Goal: Transaction & Acquisition: Download file/media

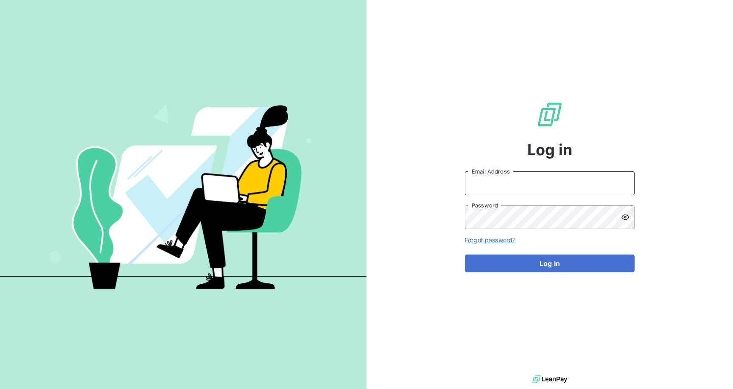
type input "[PERSON_NAME][EMAIL_ADDRESS][DOMAIN_NAME]"
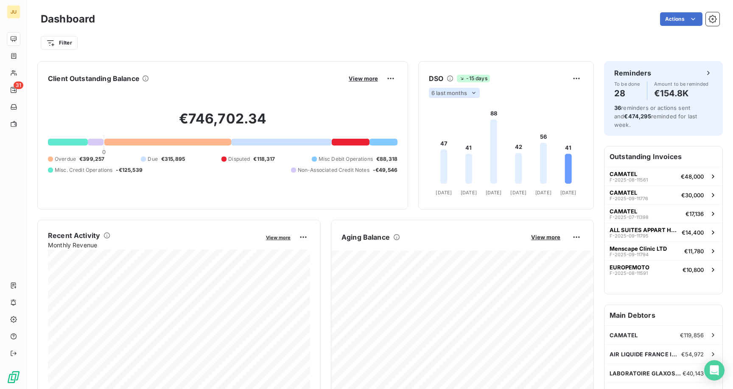
click at [445, 94] on span "6 last months" at bounding box center [449, 92] width 36 height 7
click at [452, 122] on li "12" at bounding box center [459, 125] width 56 height 15
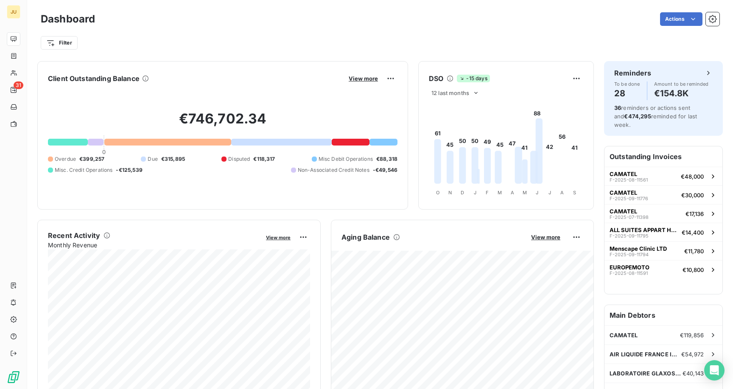
scroll to position [14, 0]
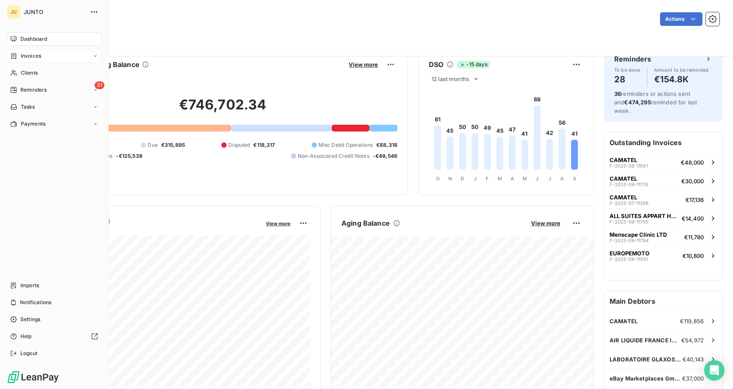
click at [36, 57] on span "Invoices" at bounding box center [31, 56] width 20 height 8
click at [34, 109] on span "Clients" at bounding box center [29, 107] width 17 height 8
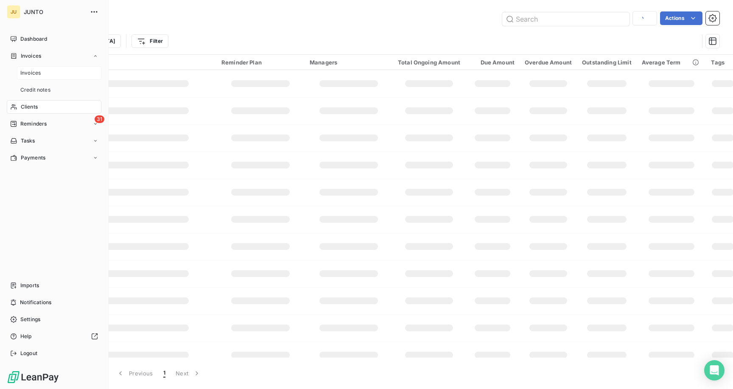
click at [33, 72] on span "Invoices" at bounding box center [30, 73] width 20 height 8
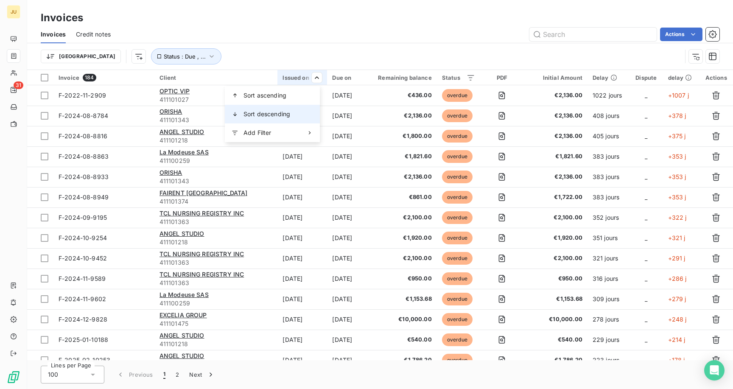
click at [286, 110] on span "Sort descending" at bounding box center [266, 114] width 47 height 8
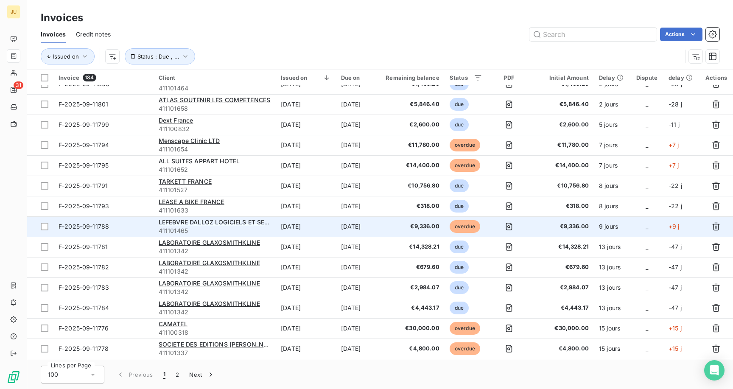
scroll to position [75, 0]
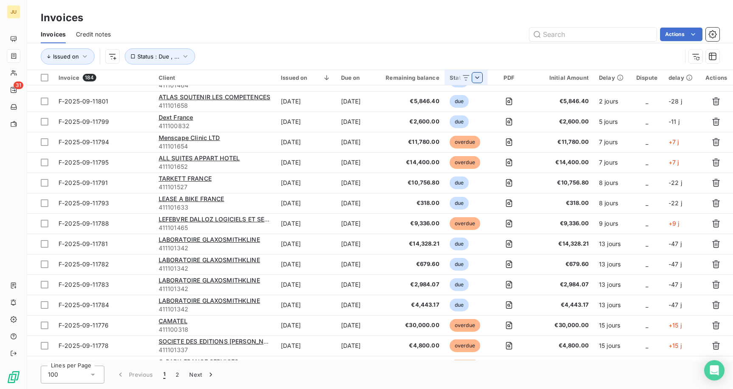
click at [484, 76] on html "JU 31 Invoices Invoices Credit notes Actions Issued on Status : Due , ... Invoi…" at bounding box center [366, 194] width 733 height 389
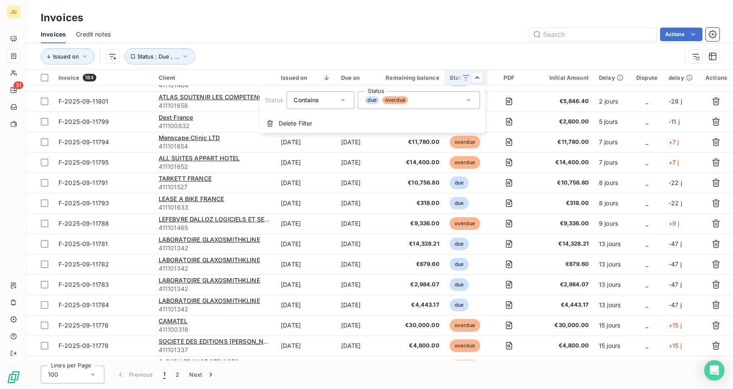
click at [377, 103] on span "due" at bounding box center [372, 100] width 14 height 8
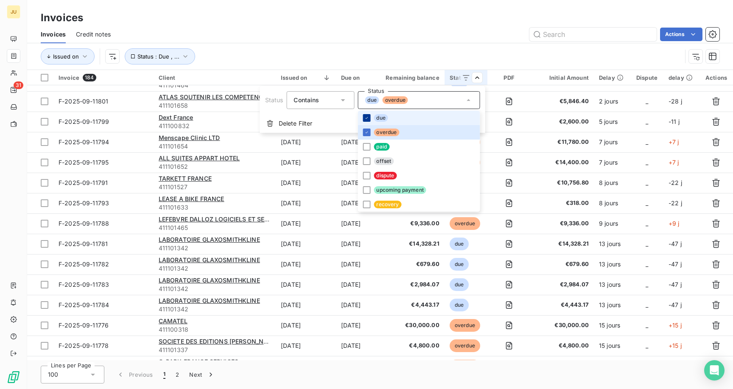
click at [369, 117] on div at bounding box center [367, 118] width 8 height 8
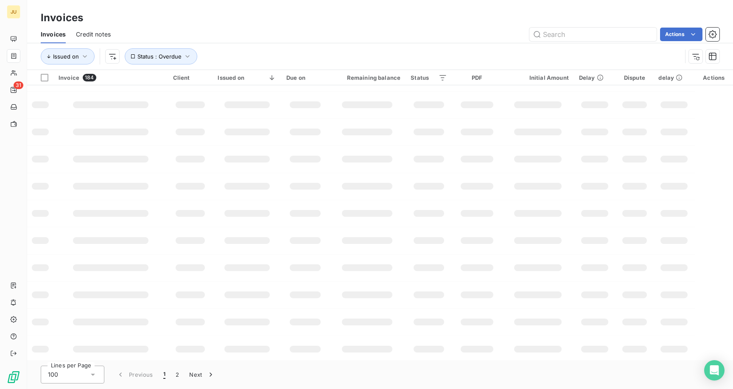
click at [489, 57] on html "JU 31 Invoices Invoices Credit notes Actions Issued on Status : Overdue Invoice…" at bounding box center [366, 194] width 733 height 389
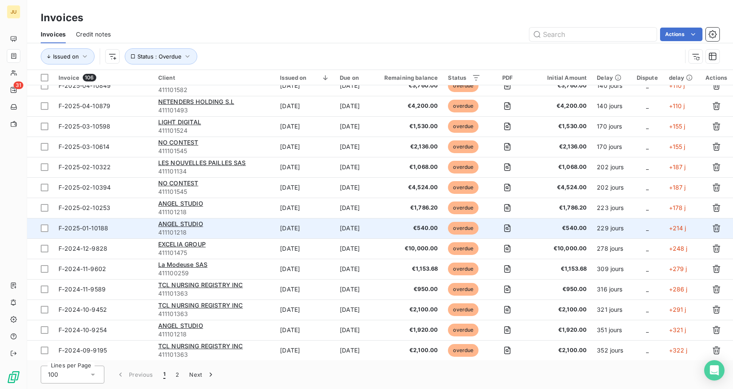
scroll to position [1761, 0]
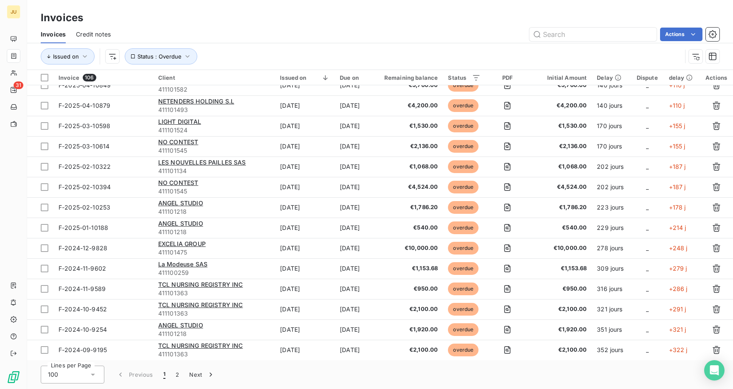
click at [434, 78] on div "Remaining balance" at bounding box center [409, 77] width 57 height 7
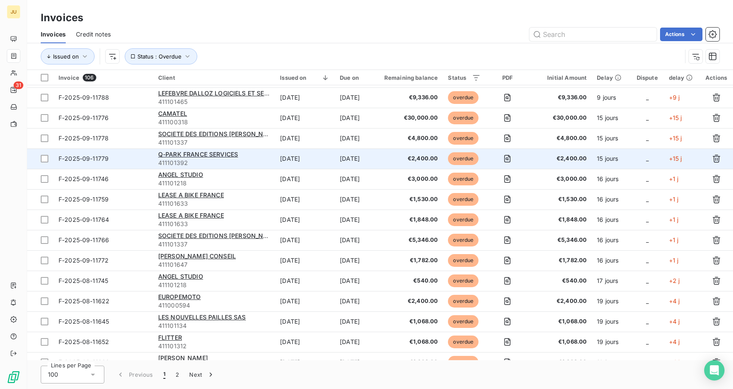
scroll to position [0, 0]
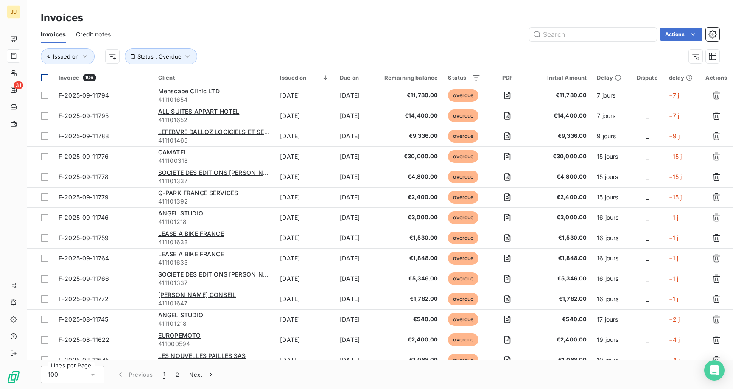
click at [48, 77] on div at bounding box center [45, 78] width 8 height 8
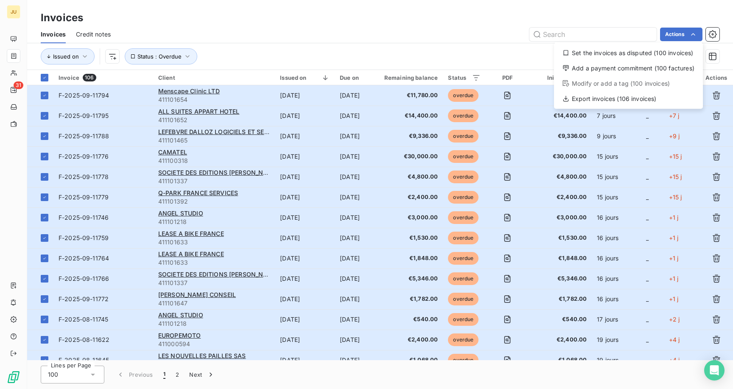
click at [439, 53] on html "JU 31 Invoices Invoices Credit notes Actions Set the invoices as disputed (100 …" at bounding box center [366, 194] width 733 height 389
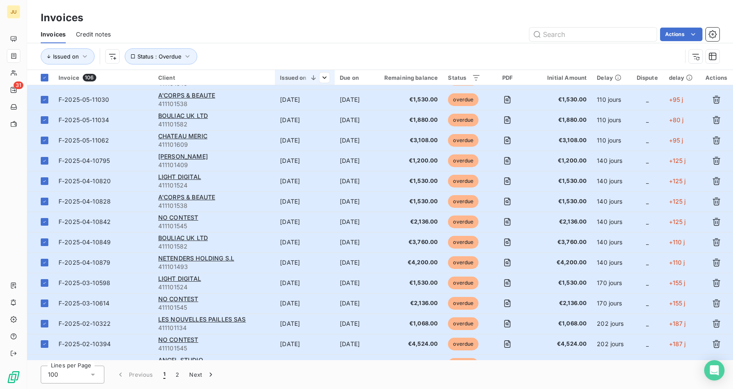
scroll to position [1761, 0]
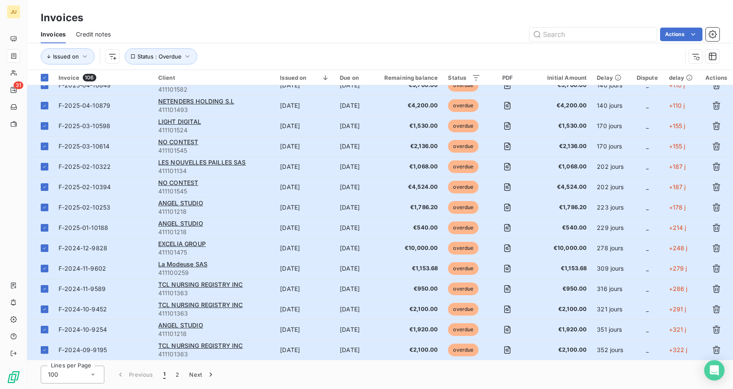
click at [76, 385] on div "Lines per Page 100 Previous 1 2 Next" at bounding box center [380, 374] width 706 height 29
click at [76, 376] on div "100" at bounding box center [73, 375] width 64 height 18
click at [259, 57] on div "Issued on Status : Overdue" at bounding box center [361, 56] width 641 height 16
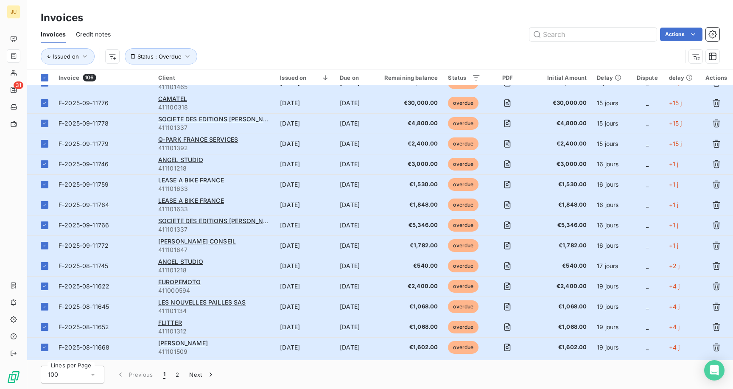
scroll to position [0, 0]
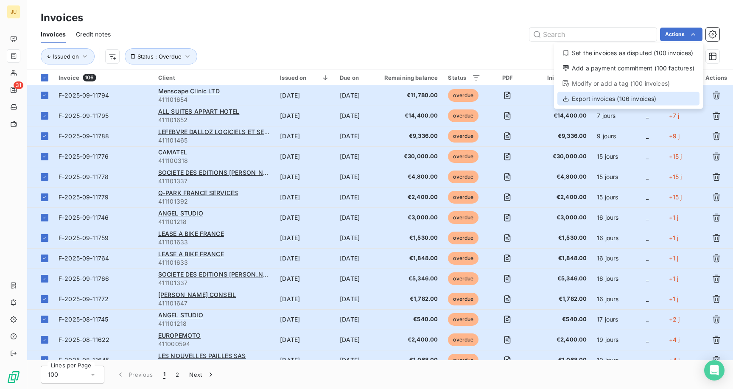
click at [628, 95] on div "Export invoices (106 invoices)" at bounding box center [628, 99] width 142 height 14
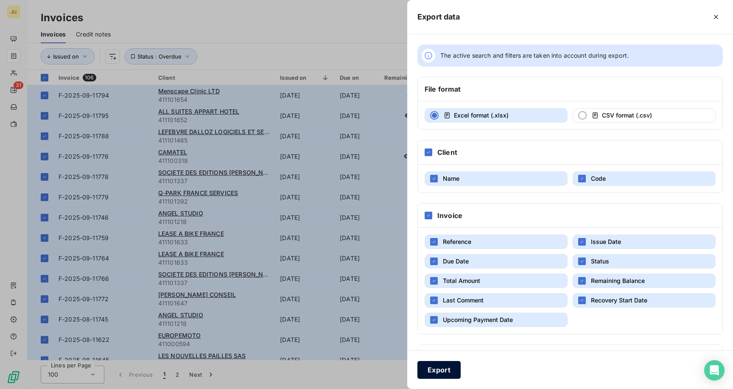
click at [433, 372] on button "Export" at bounding box center [438, 370] width 43 height 18
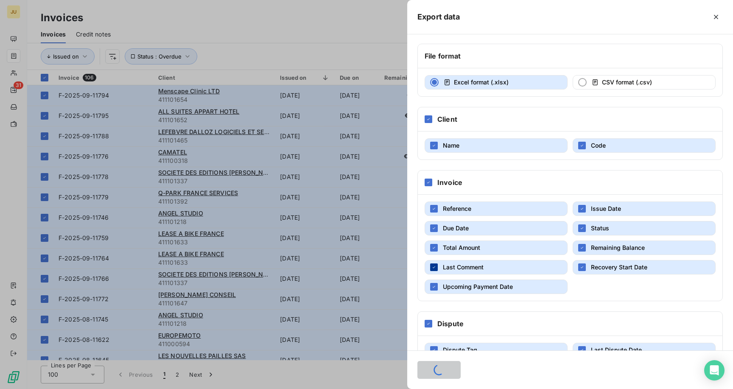
scroll to position [57, 0]
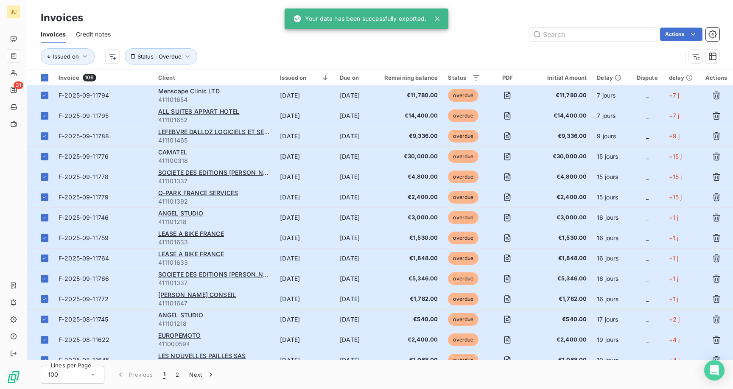
click at [280, 60] on div "Issued on Status : Overdue" at bounding box center [361, 56] width 641 height 16
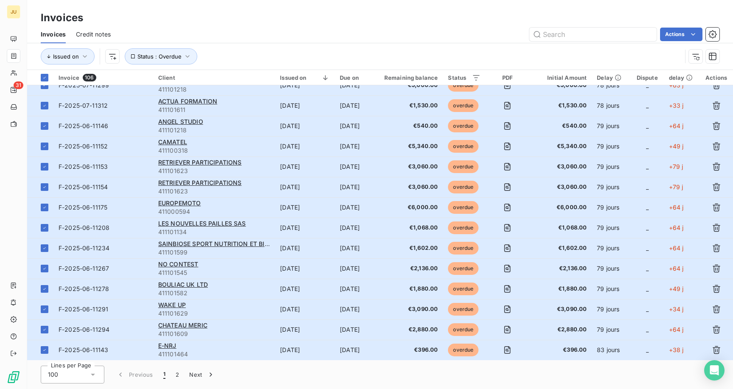
scroll to position [1574, 0]
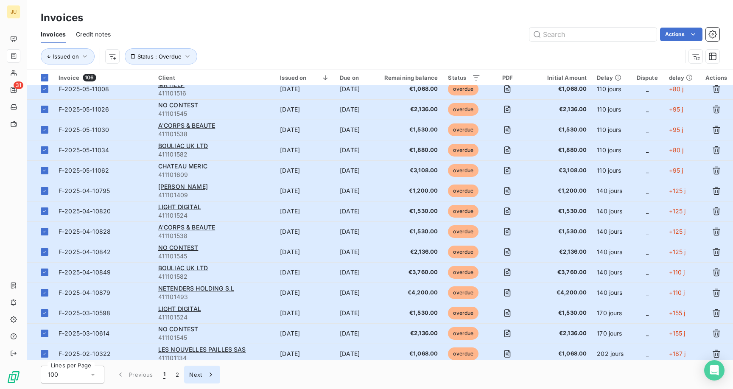
click at [211, 377] on icon "button" at bounding box center [211, 374] width 8 height 8
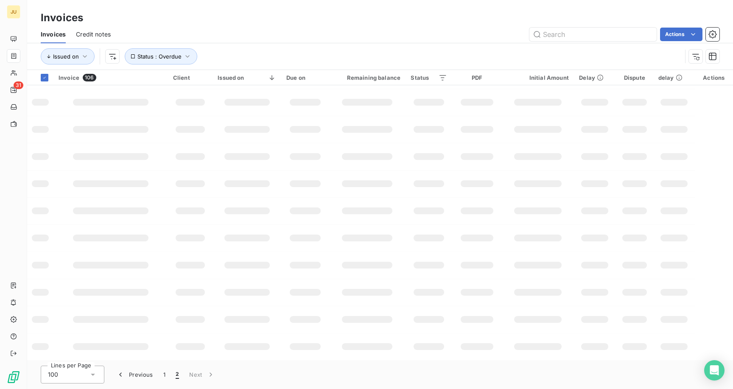
scroll to position [0, 0]
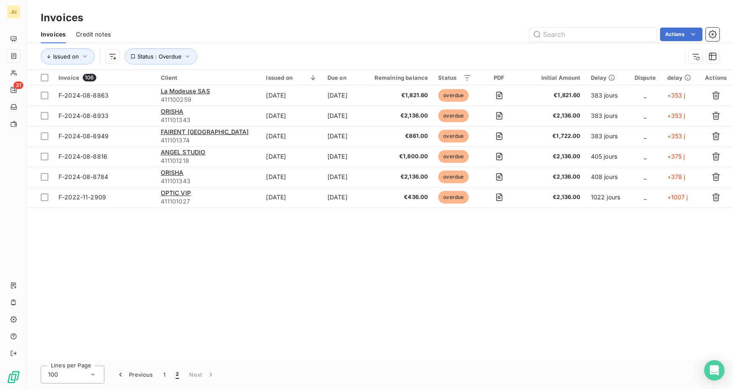
click at [462, 16] on div "Invoices" at bounding box center [380, 17] width 706 height 15
click at [42, 78] on div at bounding box center [45, 78] width 8 height 8
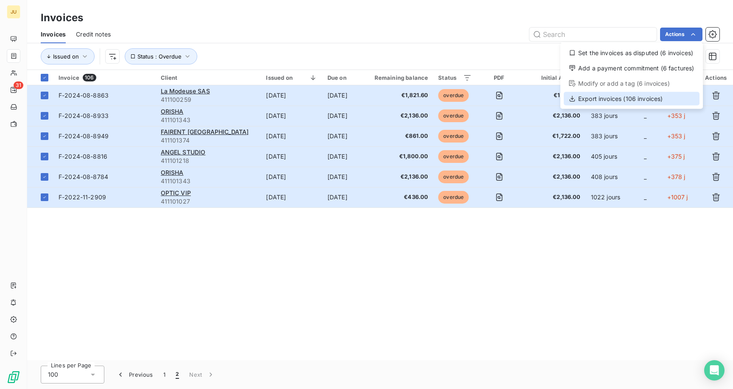
click at [639, 98] on div "Export invoices (106 invoices)" at bounding box center [632, 99] width 136 height 14
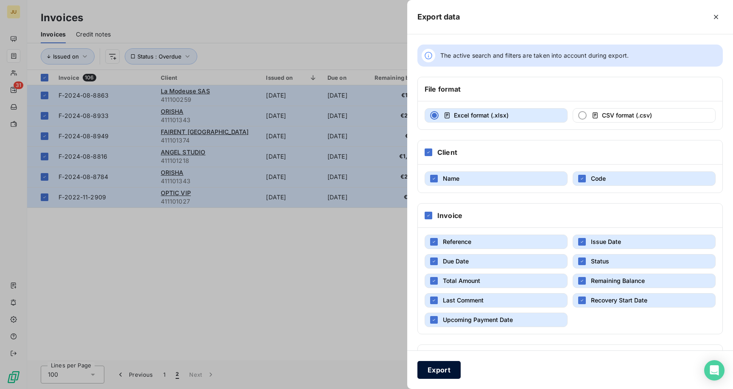
click at [443, 366] on button "Export" at bounding box center [438, 370] width 43 height 18
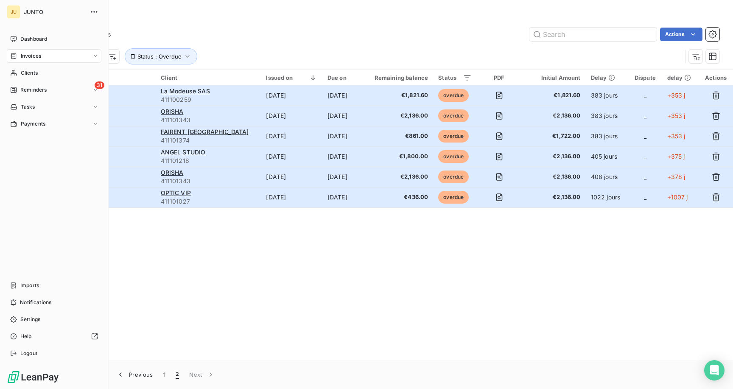
click at [16, 10] on div "JU" at bounding box center [14, 12] width 14 height 14
